Goal: Check status

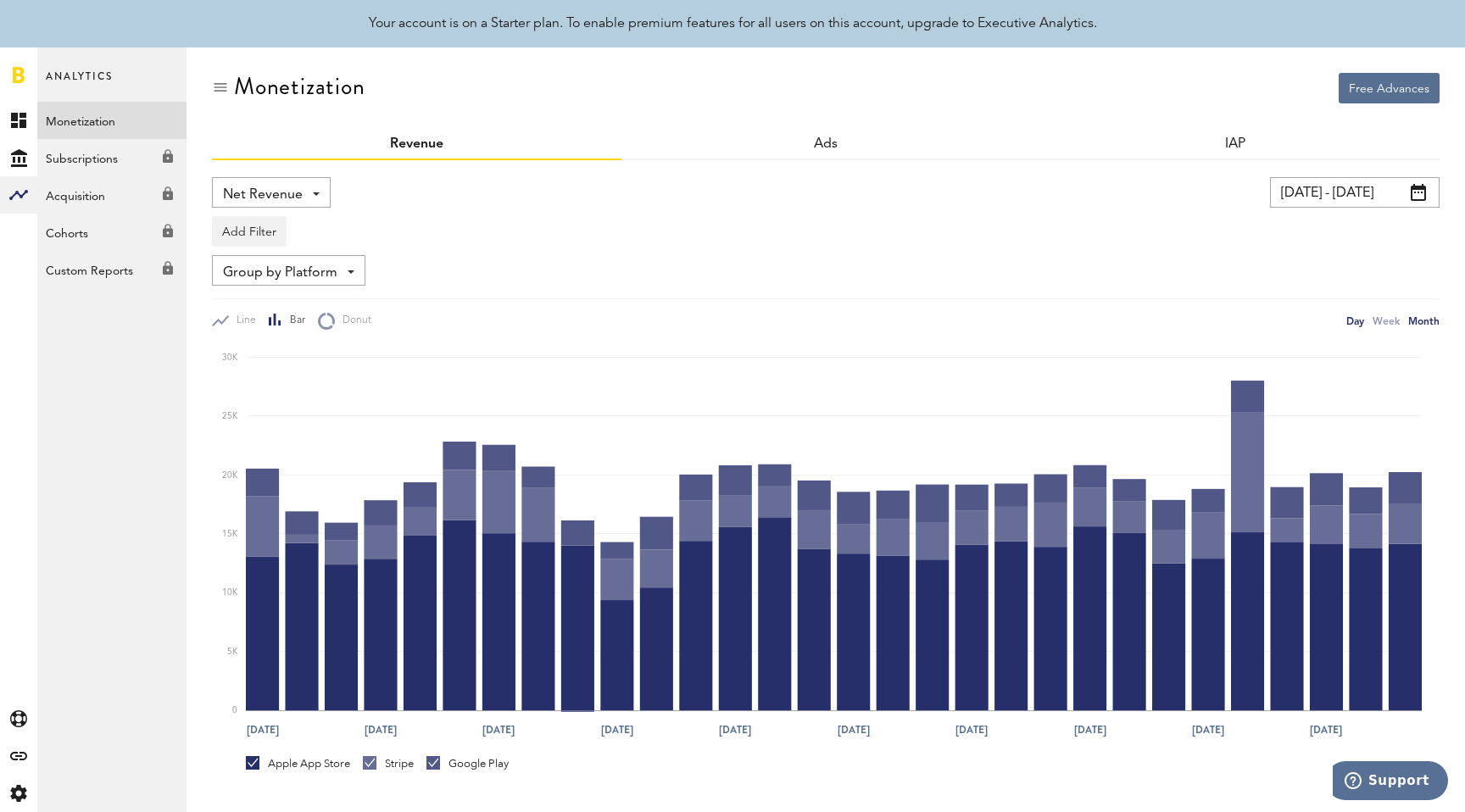
click at [1426, 324] on div "Month" at bounding box center [1424, 320] width 31 height 17
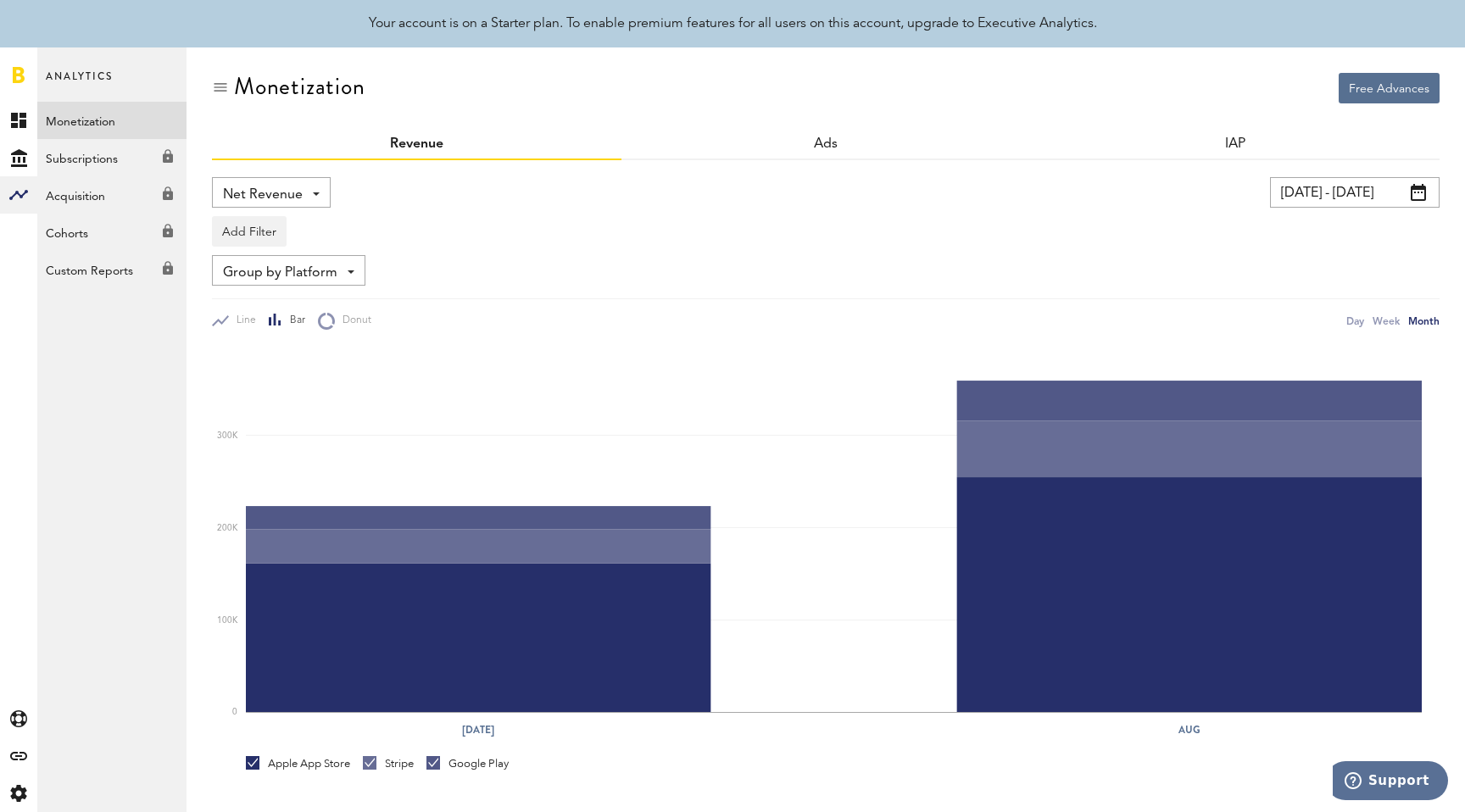
click at [1356, 189] on input "[DATE] - [DATE]" at bounding box center [1355, 193] width 169 height 31
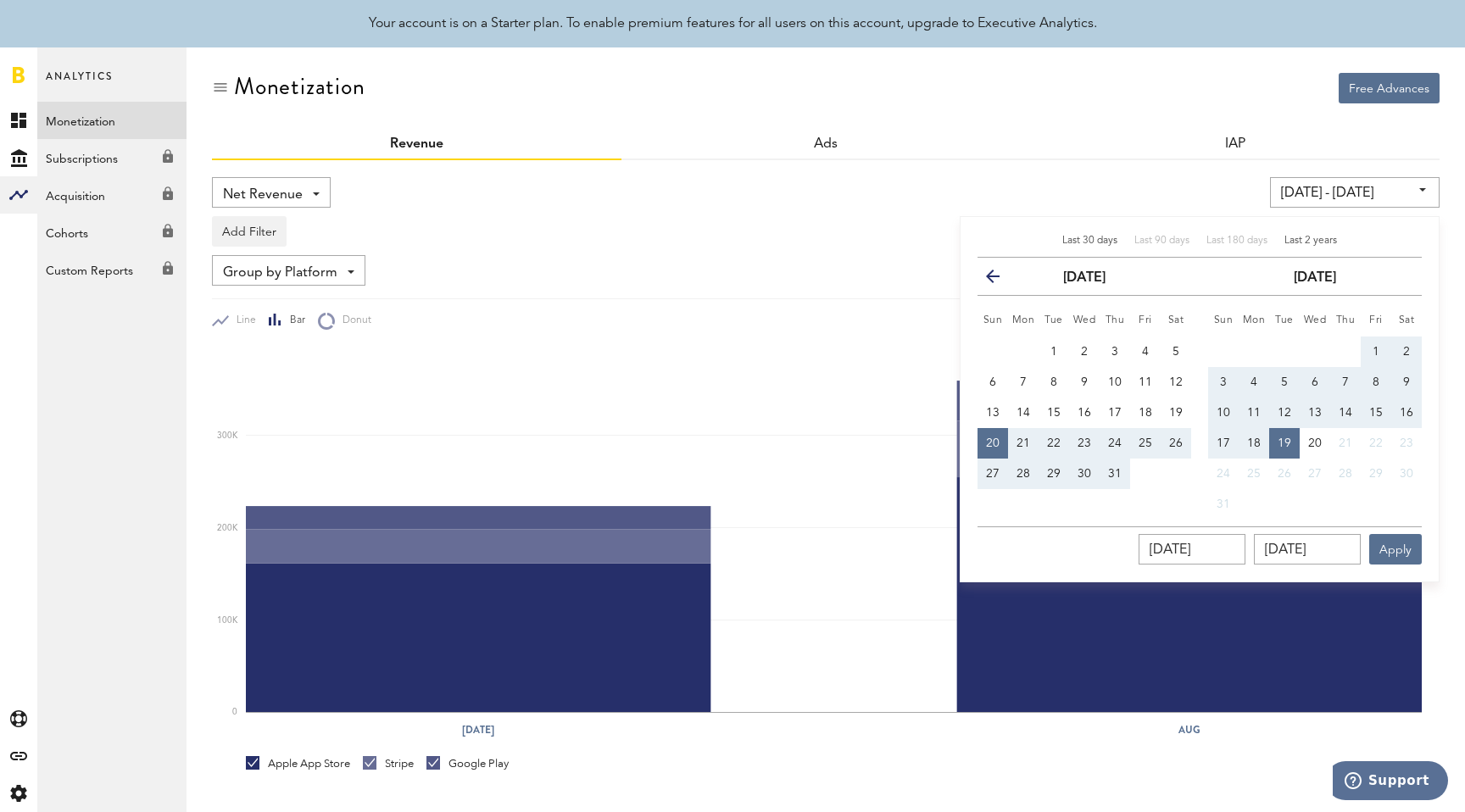
click at [1322, 242] on span "Last 2 years" at bounding box center [1311, 240] width 52 height 11
type input "[DATE] - [DATE]"
type input "[DATE]"
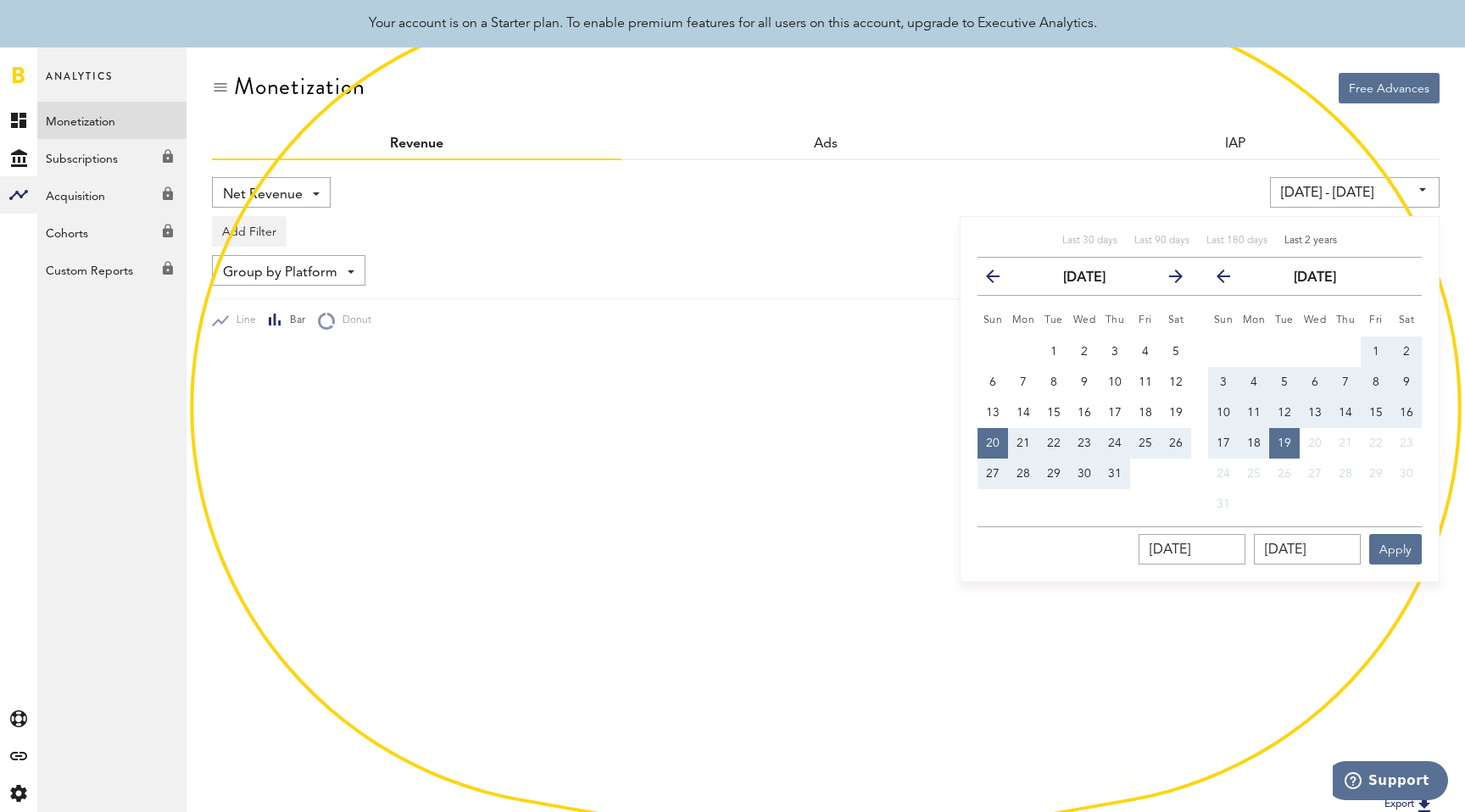
click at [1400, 532] on div "[DATE] [DATE] Apply" at bounding box center [1200, 545] width 444 height 38
click at [1399, 543] on button "Apply" at bounding box center [1395, 550] width 52 height 31
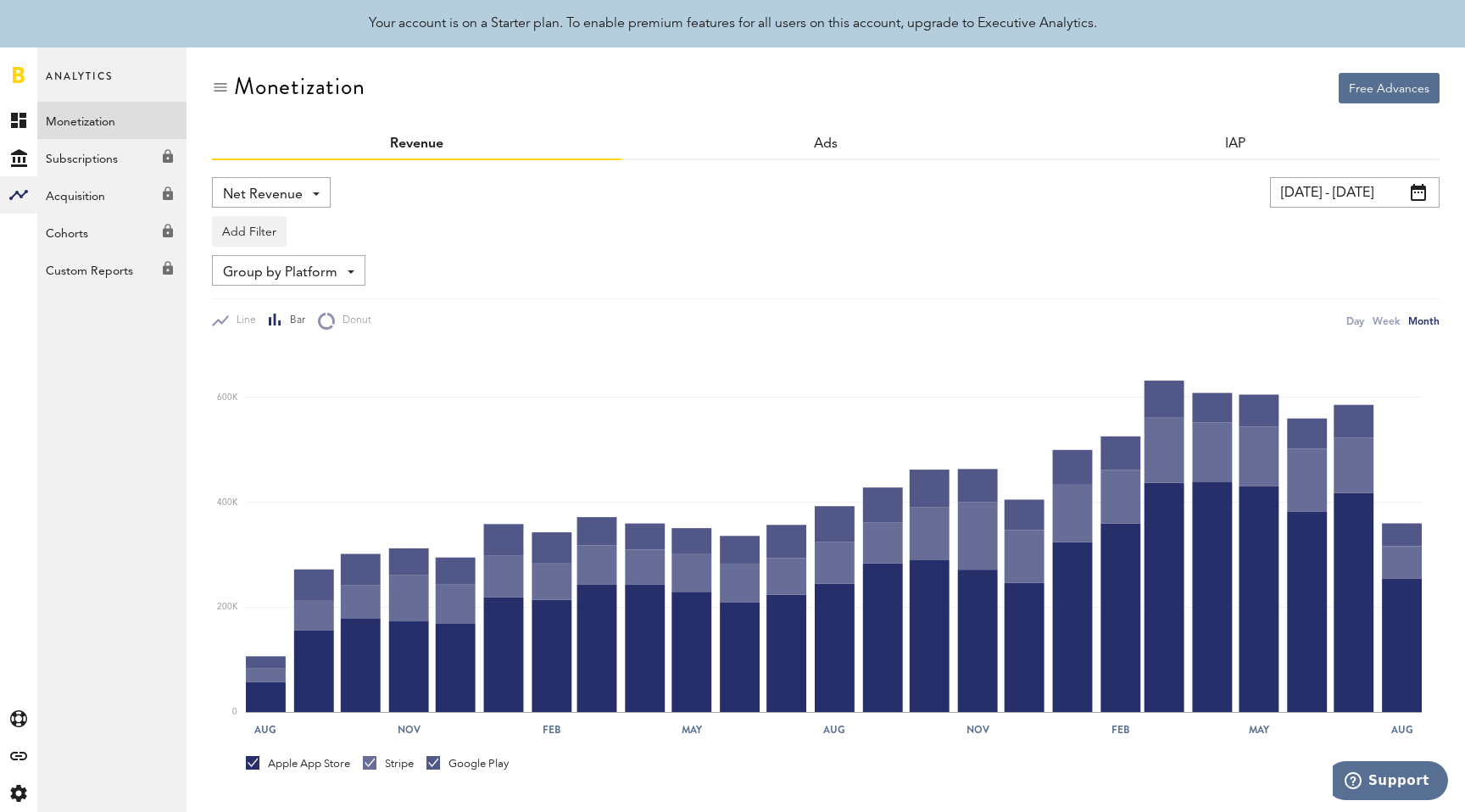
click at [1402, 327] on div "Day Week Month" at bounding box center [1393, 320] width 93 height 17
click at [1397, 327] on div "Week" at bounding box center [1387, 320] width 27 height 17
